Goal: Check status: Check status

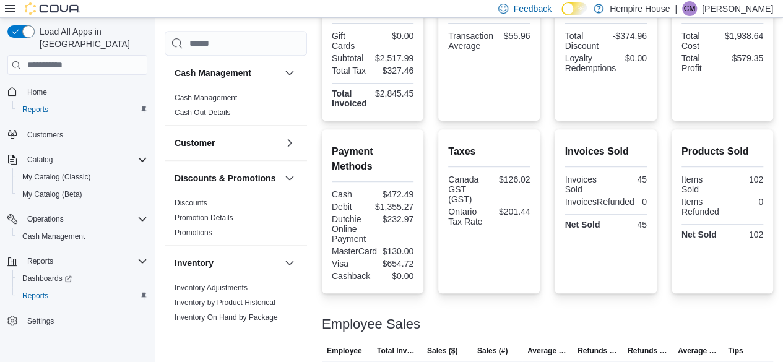
scroll to position [407, 0]
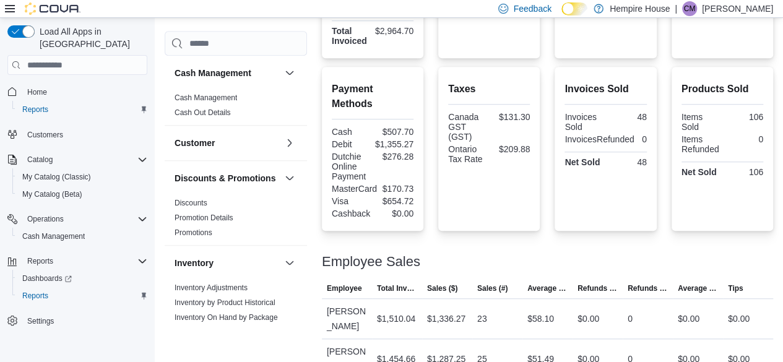
scroll to position [407, 0]
